Goal: Find specific fact: Find specific fact

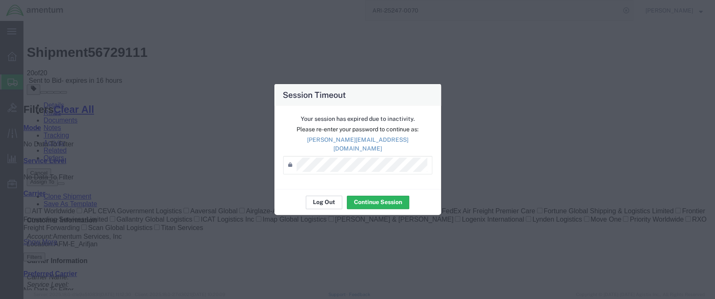
click at [323, 199] on button "Log Out" at bounding box center [324, 202] width 36 height 13
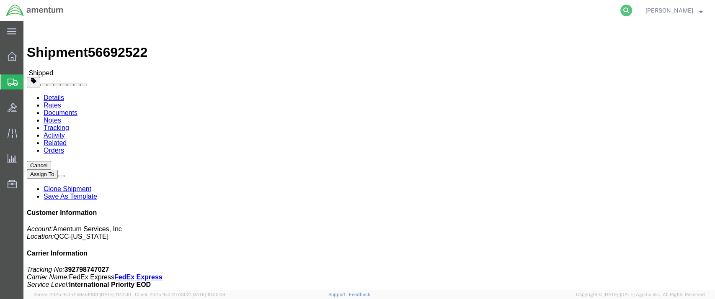
click at [632, 8] on icon at bounding box center [626, 11] width 12 height 12
click at [417, 10] on input "search" at bounding box center [492, 10] width 255 height 20
paste input "391241521798"
type input "391241521798"
click at [632, 7] on icon at bounding box center [626, 11] width 12 height 12
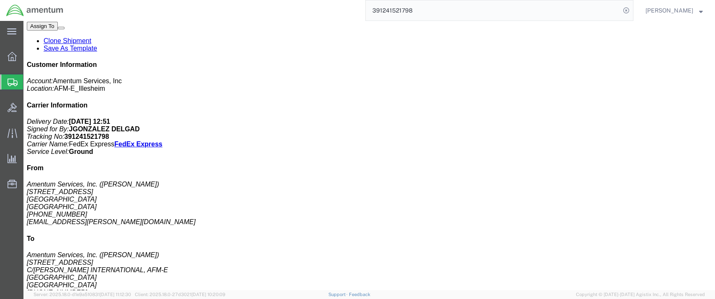
scroll to position [186, 0]
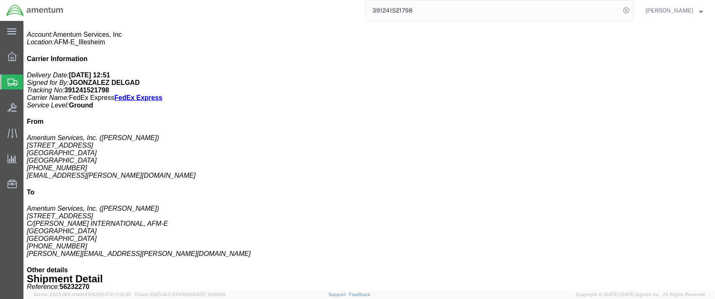
drag, startPoint x: 226, startPoint y: 167, endPoint x: 247, endPoint y: 167, distance: 20.9
click b "2301.43 USD"
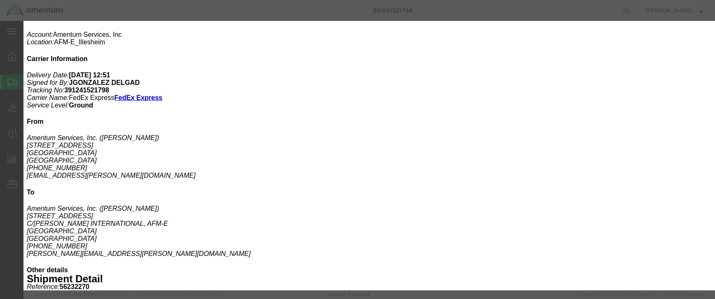
drag, startPoint x: 459, startPoint y: 36, endPoint x: 477, endPoint y: 37, distance: 18.4
click b "2301.43 USD"
copy b "2301.43"
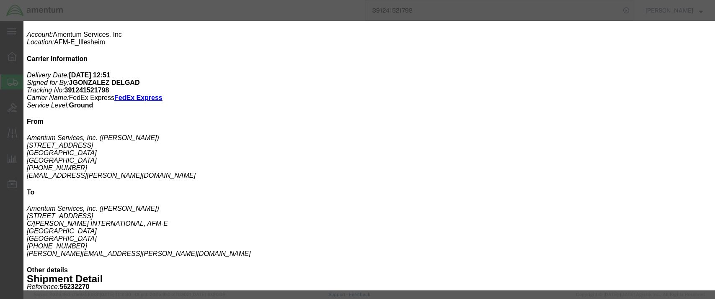
copy b "2301.43"
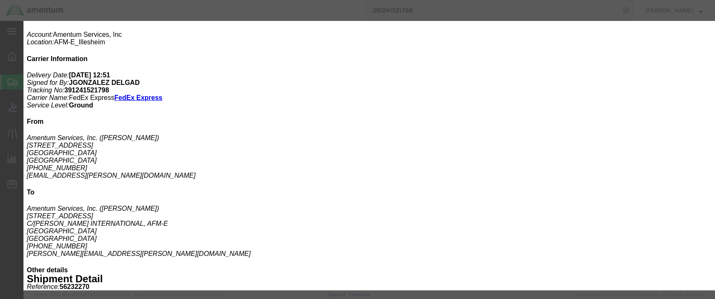
copy b "2301.43"
click icon "button"
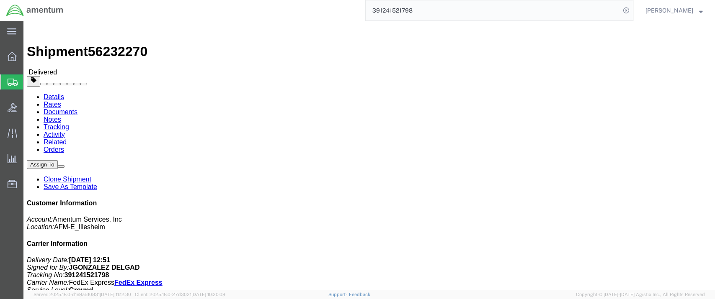
scroll to position [0, 0]
drag, startPoint x: 400, startPoint y: 109, endPoint x: 482, endPoint y: 107, distance: 82.1
click p "Shipment Id Number: 56232270 Project Number: 4998.F.1500.AA.AA.00.0000.00 Custo…"
drag, startPoint x: 476, startPoint y: 107, endPoint x: 466, endPoint y: 102, distance: 10.7
click p "Shipment Id Number: 56232270 Project Number: 4998.F.1500.AA.AA.00.0000.00 Custo…"
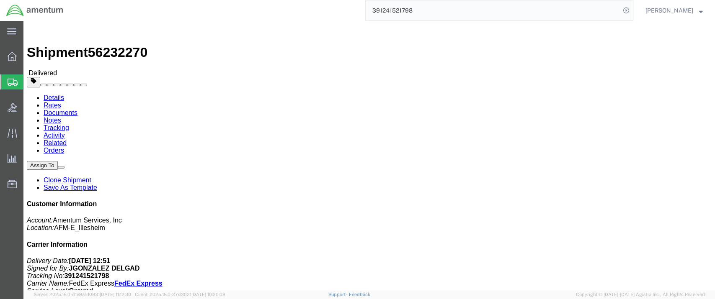
click b "4998.F.1500.AA.AA.00.0000.00"
